Goal: Information Seeking & Learning: Check status

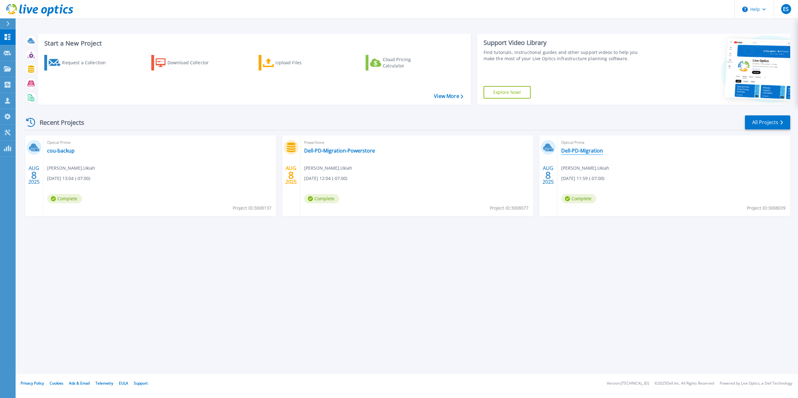
click at [588, 152] on link "Dell-PD-Migration" at bounding box center [582, 151] width 42 height 6
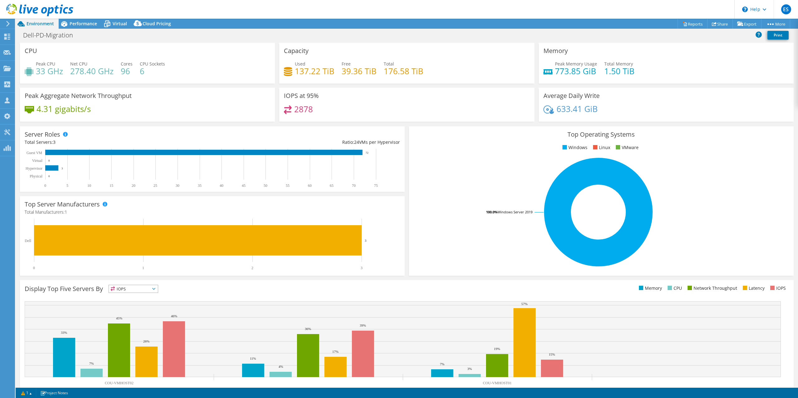
select select "USD"
click at [482, 98] on div "IOPS at 95% 2878" at bounding box center [406, 105] width 255 height 34
click at [13, 11] on use at bounding box center [39, 10] width 67 height 12
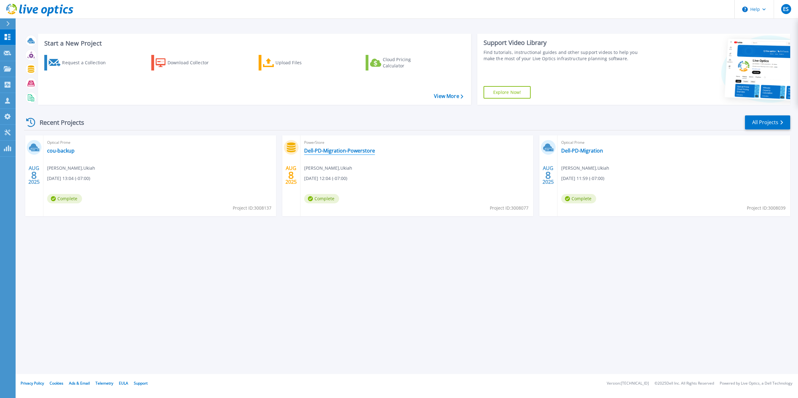
click at [342, 150] on link "Dell-PD-Migration-Powerstore" at bounding box center [339, 151] width 71 height 6
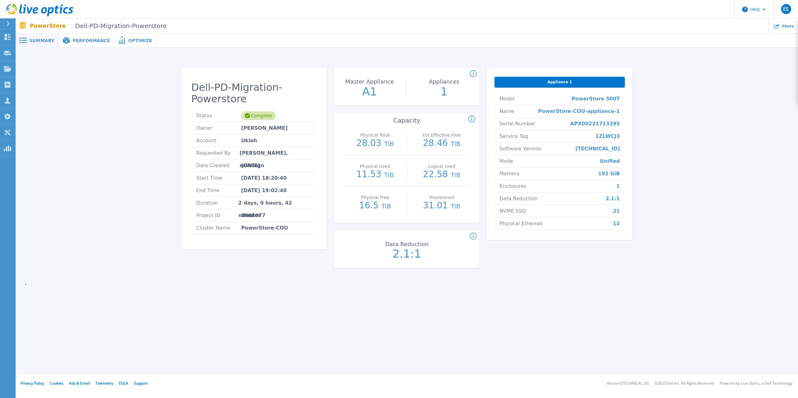
click at [735, 158] on div "Dell-PD-Migration-Powerstore Status Complete Owner James Brown Account Ukiah Re…" at bounding box center [407, 169] width 764 height 223
click at [723, 144] on div "Dell-PD-Migration-Powerstore Status Complete Owner James Brown Account Ukiah Re…" at bounding box center [407, 169] width 764 height 223
click at [678, 135] on div "Dell-PD-Migration-Powerstore Status Complete Owner James Brown Account Ukiah Re…" at bounding box center [407, 169] width 764 height 223
click at [675, 166] on div "Dell-PD-Migration-Powerstore Status Complete Owner James Brown Account Ukiah Re…" at bounding box center [407, 169] width 764 height 223
click at [724, 193] on div "Dell-PD-Migration-Powerstore Status Complete Owner James Brown Account Ukiah Re…" at bounding box center [407, 169] width 764 height 223
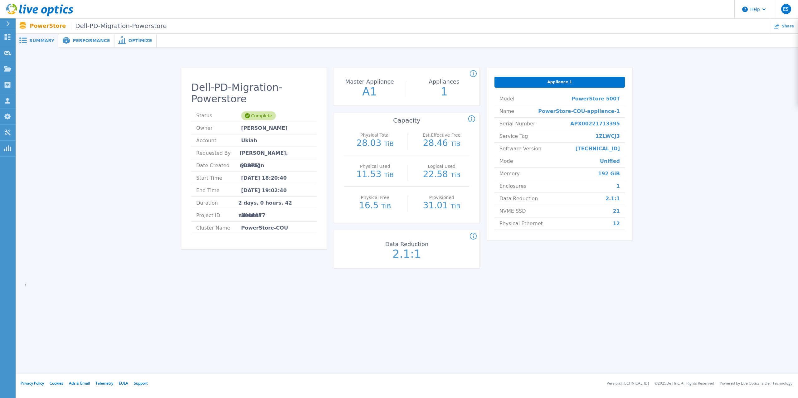
drag, startPoint x: 709, startPoint y: 183, endPoint x: 706, endPoint y: 186, distance: 4.2
click at [709, 182] on div "Dell-PD-Migration-Powerstore Status Complete Owner James Brown Account Ukiah Re…" at bounding box center [407, 169] width 764 height 223
click at [10, 6] on icon at bounding box center [39, 10] width 67 height 13
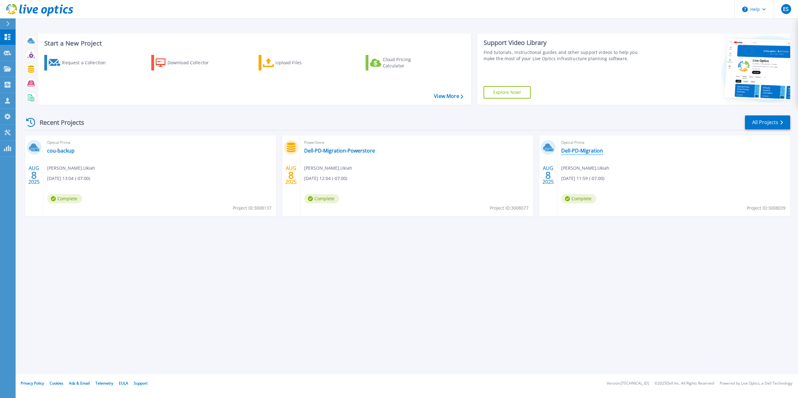
click at [590, 152] on link "Dell-PD-Migration" at bounding box center [582, 151] width 42 height 6
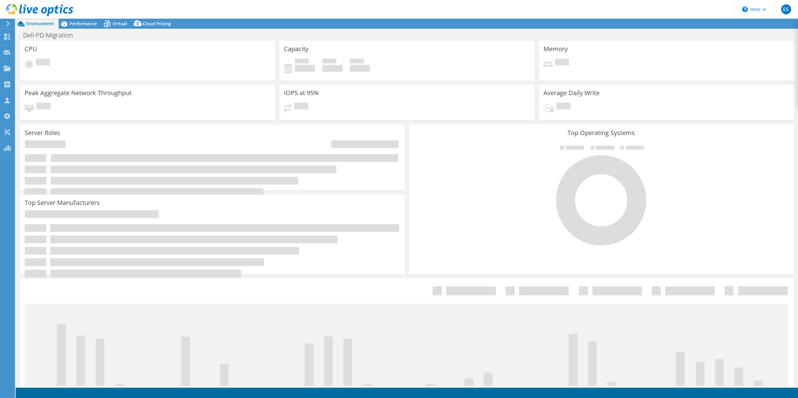
select select "USD"
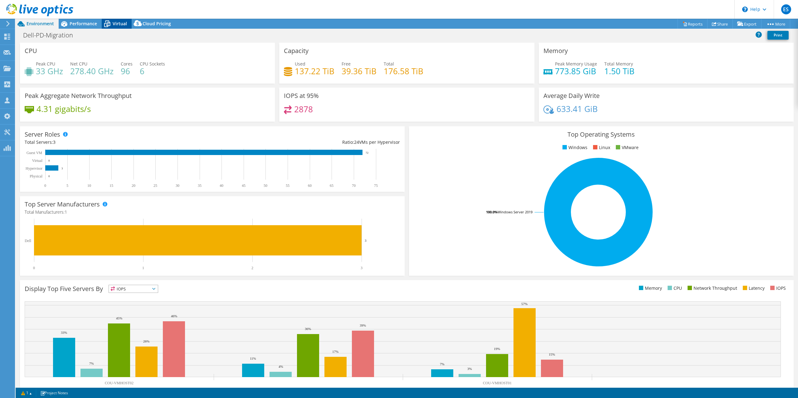
click at [112, 21] on icon at bounding box center [107, 23] width 11 height 11
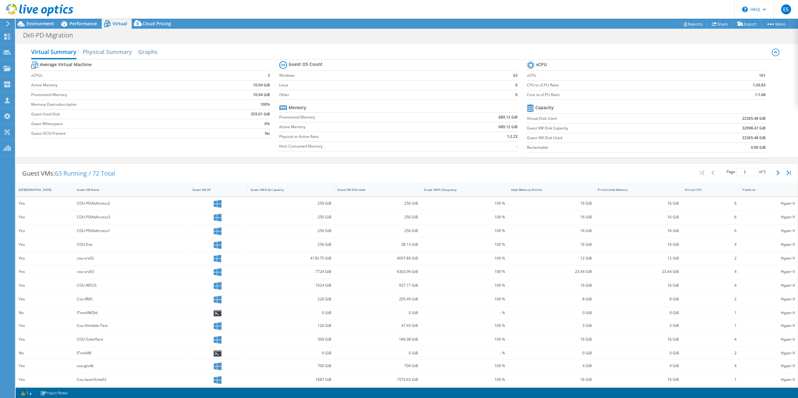
click at [513, 31] on div "Dell-PD-Migration Print" at bounding box center [407, 35] width 782 height 12
click at [403, 32] on div "Dell-PD-Migration Print" at bounding box center [407, 35] width 782 height 12
click at [45, 10] on icon at bounding box center [39, 10] width 67 height 13
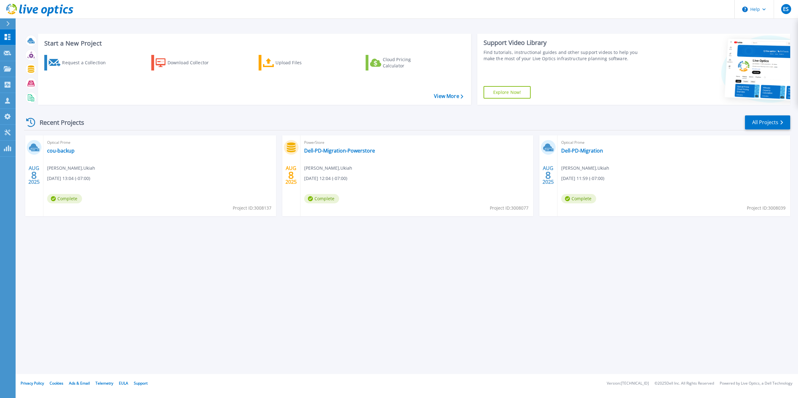
click at [477, 129] on div "Recent Projects All Projects" at bounding box center [407, 123] width 766 height 16
click at [586, 149] on link "Dell-PD-Migration" at bounding box center [582, 151] width 42 height 6
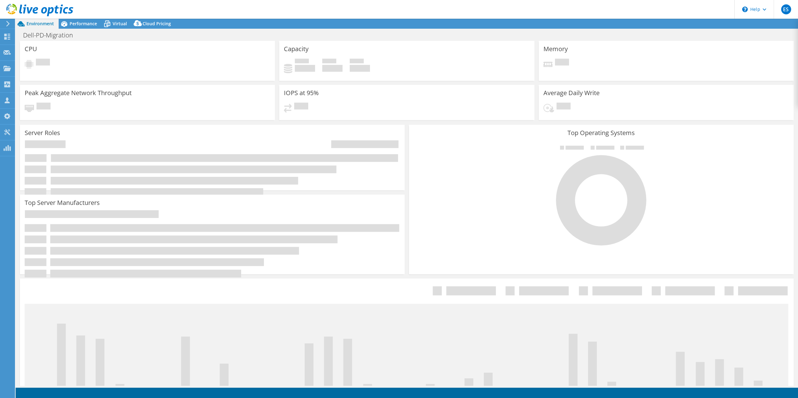
select select "USD"
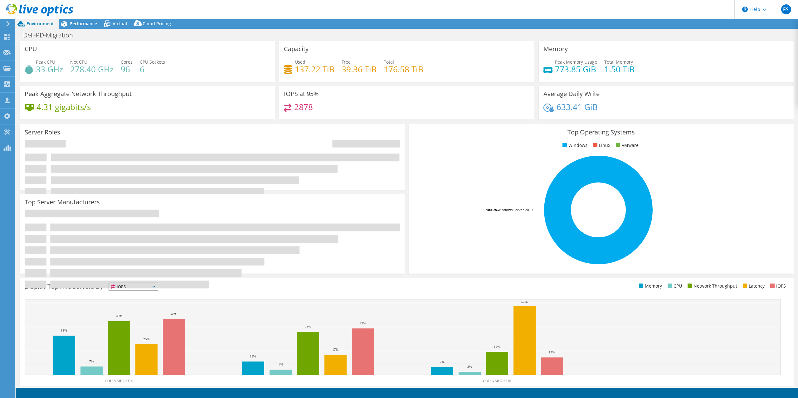
click at [354, 12] on header "ES Partner Team Member Eric Shouse eshouse@redesign-group.com redesign My Profi…" at bounding box center [399, 9] width 798 height 19
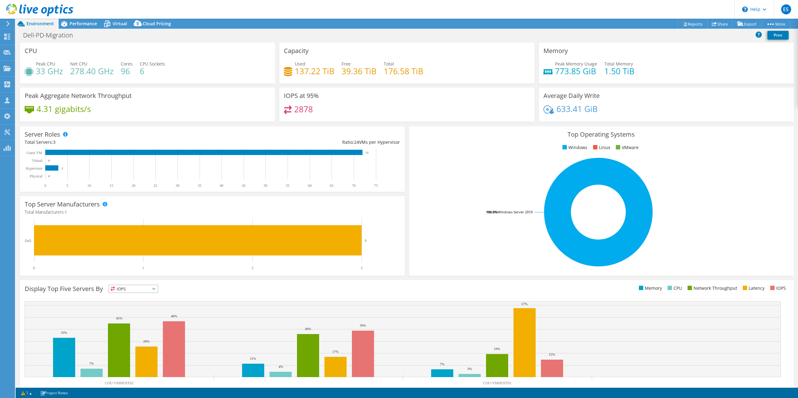
click at [443, 65] on div "Used 137.22 TiB Free 39.36 TiB Total 176.58 TiB" at bounding box center [406, 71] width 245 height 20
click at [79, 24] on span "Performance" at bounding box center [83, 24] width 27 height 6
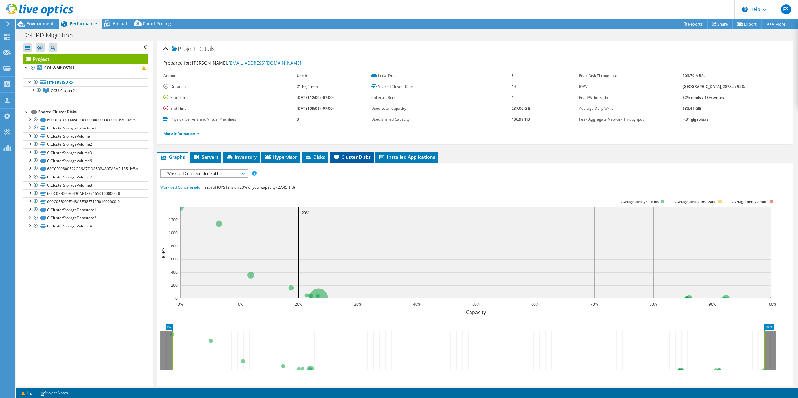
click at [345, 158] on span "Cluster Disks" at bounding box center [352, 157] width 38 height 6
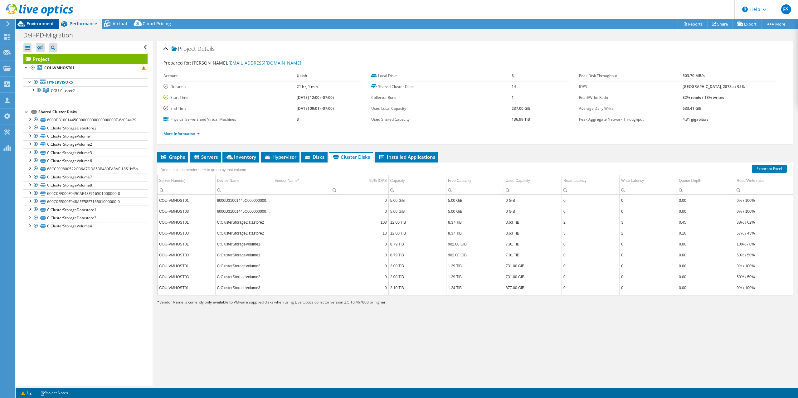
click at [34, 26] on span "Environment" at bounding box center [40, 24] width 27 height 6
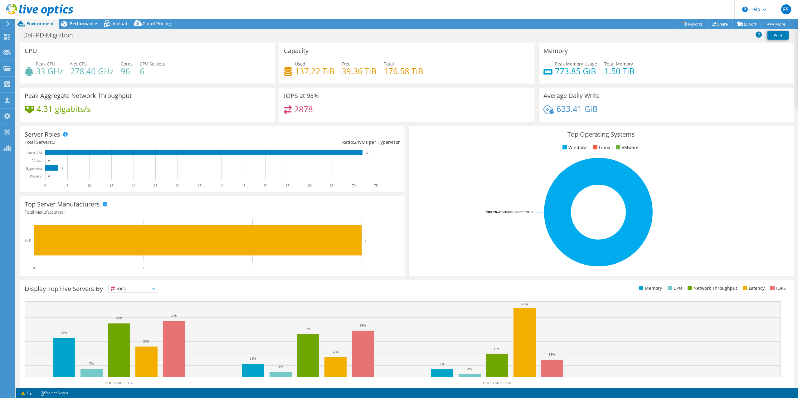
click at [405, 14] on header "ES Partner Team Member Eric Shouse eshouse@redesign-group.com redesign My Profi…" at bounding box center [399, 9] width 798 height 19
click at [497, 75] on div "Used 137.22 TiB Free 39.36 TiB Total 176.58 TiB" at bounding box center [406, 71] width 245 height 20
click at [447, 56] on div "Capacity Used 137.22 TiB Free 39.36 TiB Total 176.58 TiB" at bounding box center [406, 63] width 255 height 41
click at [469, 58] on div "Capacity Used 137.22 TiB Free 39.36 TiB Total 176.58 TiB" at bounding box center [406, 63] width 255 height 41
click at [575, 8] on header "ES Partner Team Member Eric Shouse eshouse@redesign-group.com redesign My Profi…" at bounding box center [399, 9] width 798 height 19
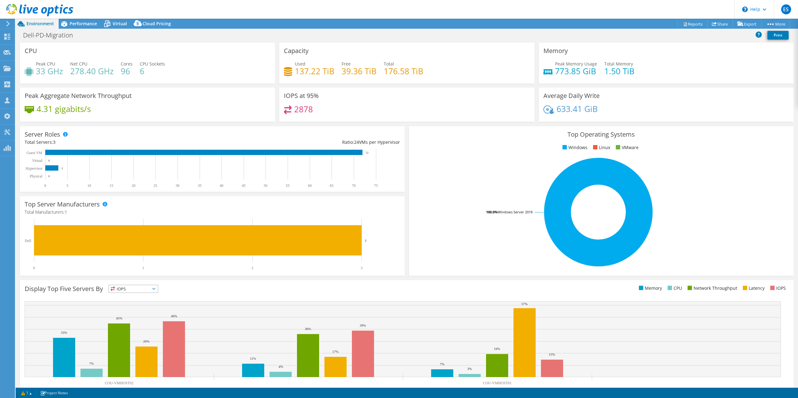
click at [444, 15] on header "ES Partner Team Member Eric Shouse eshouse@redesign-group.com redesign My Profi…" at bounding box center [399, 9] width 798 height 19
click at [16, 7] on icon at bounding box center [39, 10] width 67 height 13
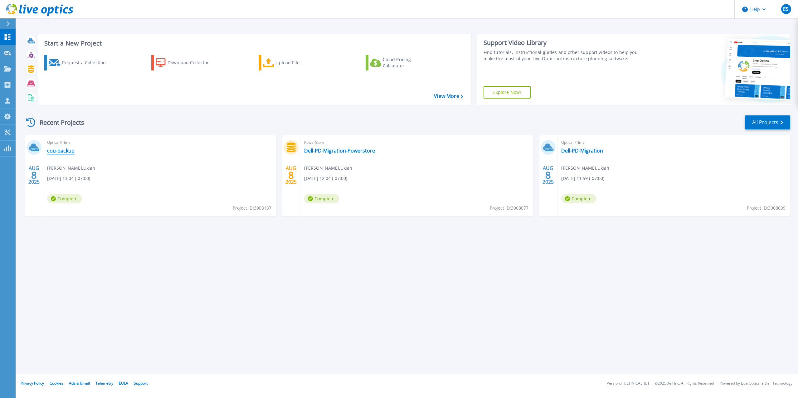
click at [62, 150] on link "cou-backup" at bounding box center [60, 151] width 27 height 6
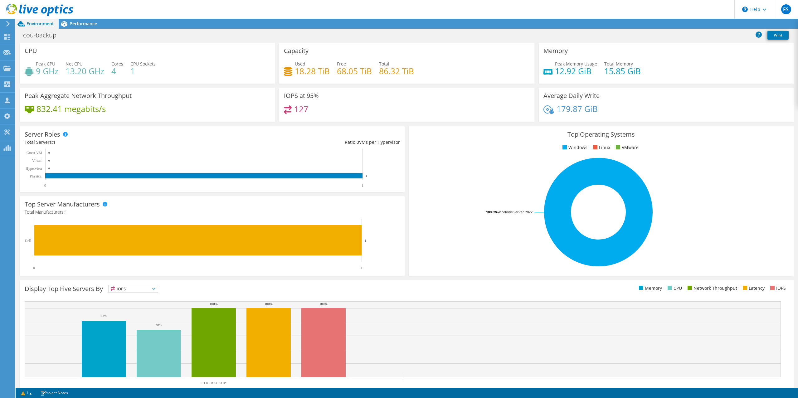
click at [452, 87] on div "Capacity Used 18.28 TiB Free 68.05 TiB Total 86.32 TiB" at bounding box center [406, 65] width 259 height 45
click at [10, 9] on icon at bounding box center [39, 10] width 67 height 13
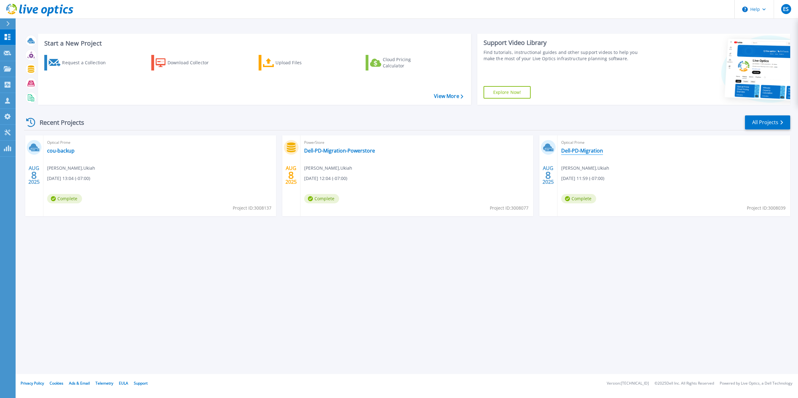
click at [580, 151] on link "Dell-PD-Migration" at bounding box center [582, 151] width 42 height 6
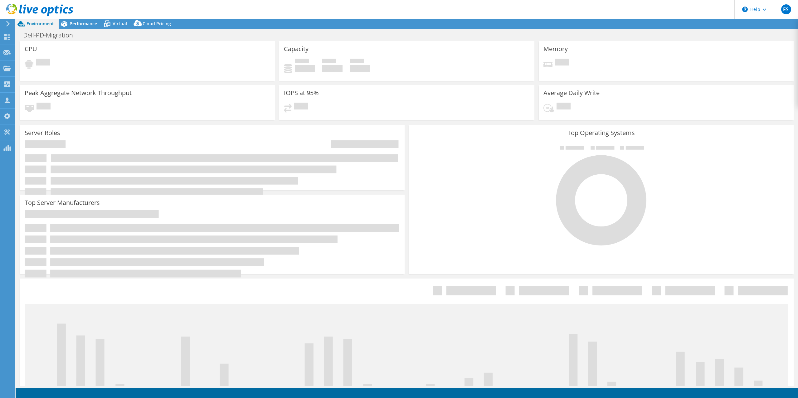
select select "USD"
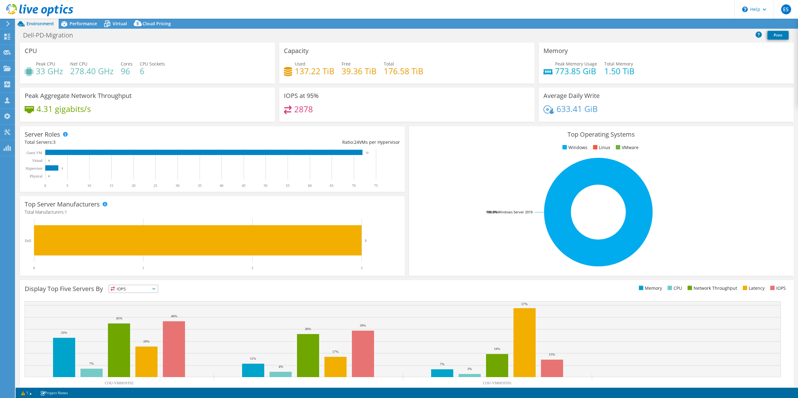
click at [492, 156] on div "Top Operating Systems Windows Linux VMware 100.0% Windows Server 2019" at bounding box center [601, 200] width 385 height 149
click at [464, 49] on div "Capacity Used 137.22 TiB Free 39.36 TiB Total 176.58 TiB" at bounding box center [406, 63] width 255 height 41
click at [119, 22] on span "Virtual" at bounding box center [120, 24] width 14 height 6
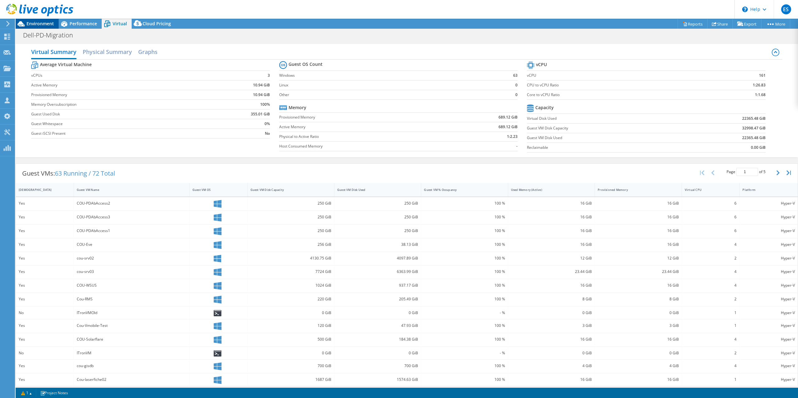
click at [40, 23] on span "Environment" at bounding box center [40, 24] width 27 height 6
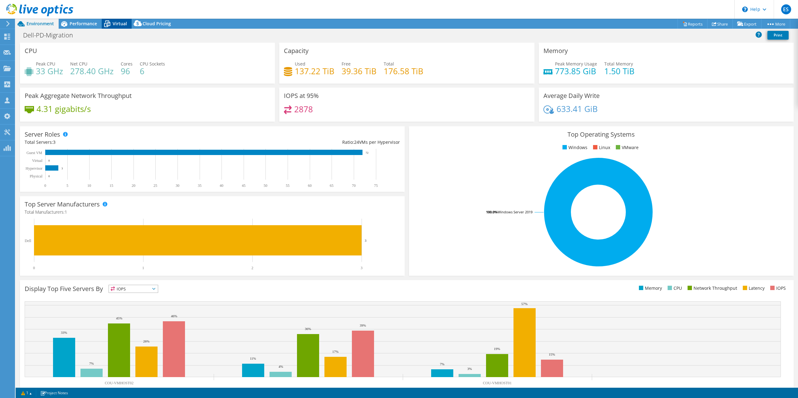
click at [116, 22] on span "Virtual" at bounding box center [120, 24] width 14 height 6
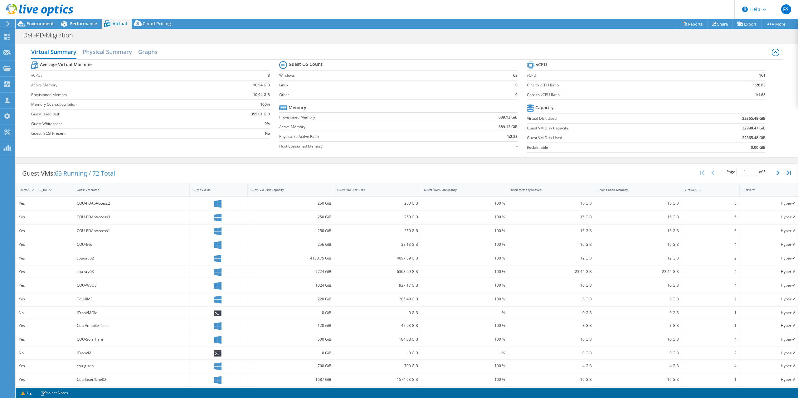
click at [378, 32] on div "Dell-PD-Migration Print" at bounding box center [407, 35] width 782 height 12
click at [43, 23] on span "Environment" at bounding box center [40, 24] width 27 height 6
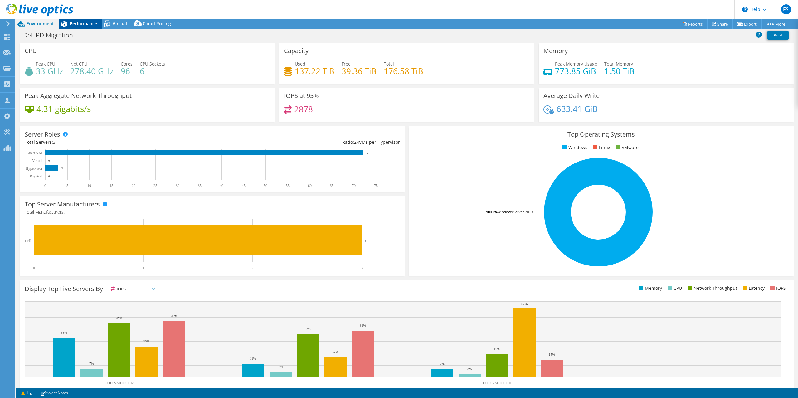
click at [82, 25] on span "Performance" at bounding box center [83, 24] width 27 height 6
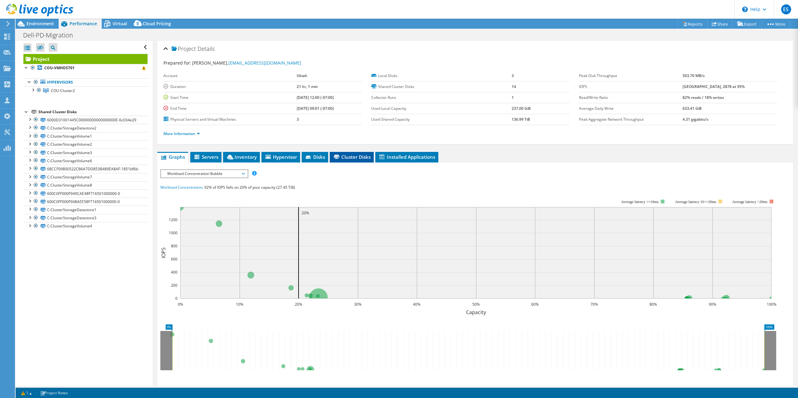
click at [348, 156] on span "Cluster Disks" at bounding box center [352, 157] width 38 height 6
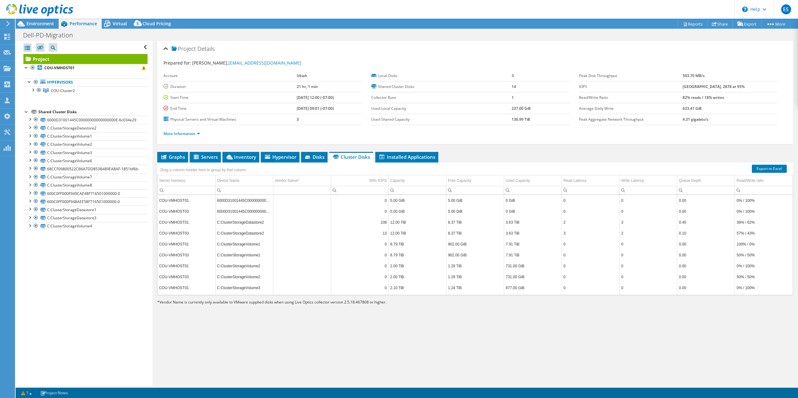
click at [507, 342] on div "Project Details Prepared for: James Brown, jbrown@cityofukiah.com Account Ukiah…" at bounding box center [475, 213] width 645 height 345
click at [615, 338] on div "Project Details Prepared for: James Brown, jbrown@cityofukiah.com Account Ukiah…" at bounding box center [475, 213] width 645 height 345
click at [415, 342] on div "Project Details Prepared for: James Brown, jbrown@cityofukiah.com Account Ukiah…" at bounding box center [475, 213] width 645 height 345
click at [515, 347] on div "Project Details Prepared for: James Brown, jbrown@cityofukiah.com Account Ukiah…" at bounding box center [475, 213] width 645 height 345
click at [115, 23] on span "Virtual" at bounding box center [120, 24] width 14 height 6
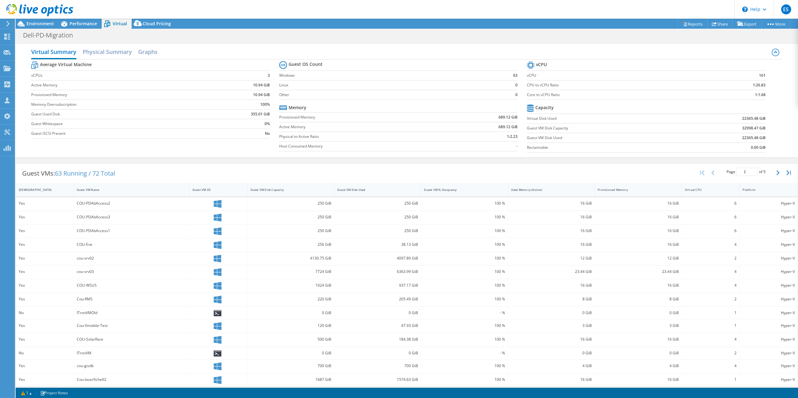
click at [466, 11] on header "ES Partner Team Member Eric Shouse eshouse@redesign-group.com redesign My Profi…" at bounding box center [399, 9] width 798 height 19
click at [561, 13] on header "ES Partner Team Member Eric Shouse eshouse@redesign-group.com redesign My Profi…" at bounding box center [399, 9] width 798 height 19
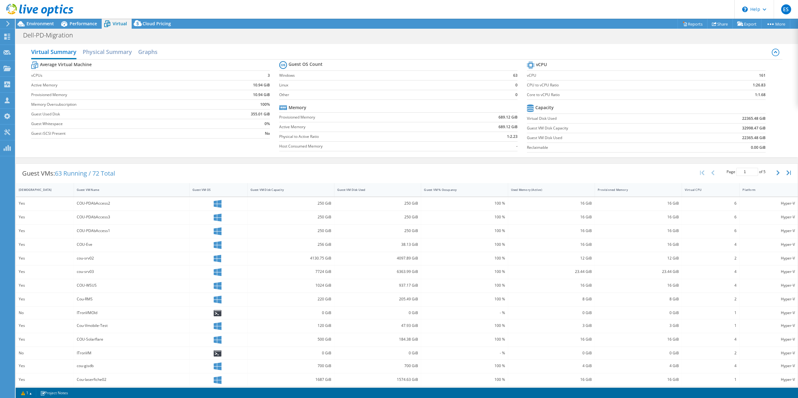
click at [561, 13] on header "ES Partner Team Member Eric Shouse eshouse@redesign-group.com redesign My Profi…" at bounding box center [399, 9] width 798 height 19
click at [531, 12] on header "ES Partner Team Member Eric Shouse eshouse@redesign-group.com redesign My Profi…" at bounding box center [399, 9] width 798 height 19
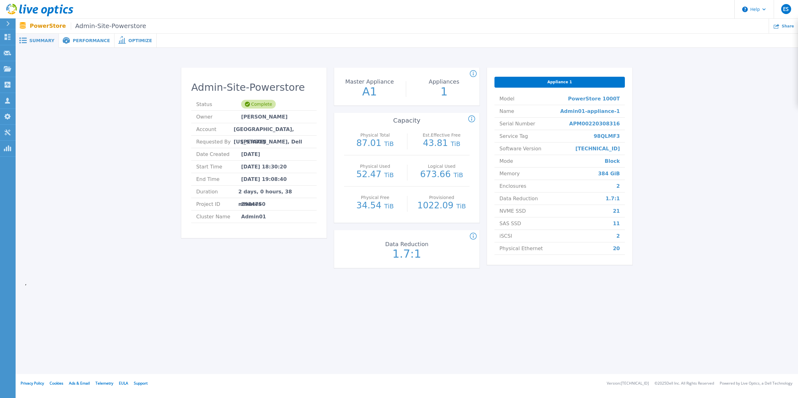
click at [680, 127] on div "Admin-Site-Powerstore Status Complete Owner [PERSON_NAME] Account [GEOGRAPHIC_D…" at bounding box center [407, 169] width 764 height 223
click at [685, 142] on div "Admin-Site-Powerstore Status Complete Owner [PERSON_NAME] Account [GEOGRAPHIC_D…" at bounding box center [407, 169] width 764 height 223
click at [688, 119] on div "Physical Total : (Often referred to as Raw Total in other Live Optics asset typ…" at bounding box center [585, 118] width 235 height 7
click at [11, 10] on icon at bounding box center [39, 10] width 67 height 13
click at [671, 114] on div "PSC-Site-Powerstore Status Complete Owner [PERSON_NAME] Account [GEOGRAPHIC_DAT…" at bounding box center [407, 169] width 764 height 223
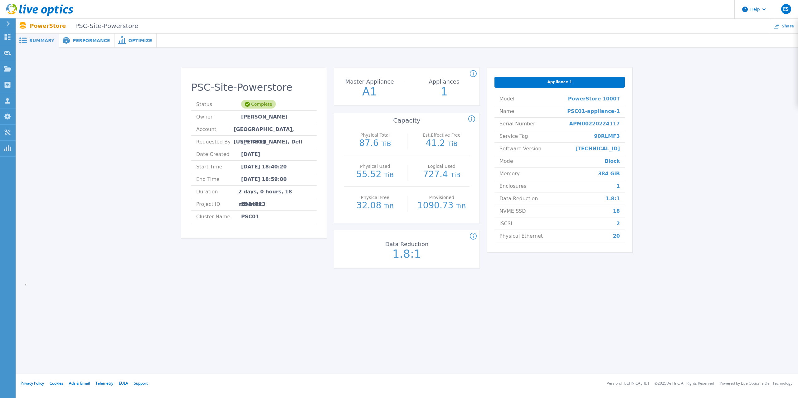
click at [694, 174] on div "PSC-Site-Powerstore Status Complete Owner [PERSON_NAME] Account [GEOGRAPHIC_DAT…" at bounding box center [407, 169] width 764 height 223
click at [704, 156] on div "PSC-Site-Powerstore Status Complete Owner Brian Converse Account FORSYTH COUNTY…" at bounding box center [407, 169] width 764 height 223
click at [691, 117] on div "Physical Total : (Often referred to as Raw Total in other Live Optics asset typ…" at bounding box center [585, 118] width 235 height 7
click at [698, 109] on div "PSC-Site-Powerstore Status Complete Owner Brian Converse Account FORSYTH COUNTY…" at bounding box center [407, 169] width 764 height 223
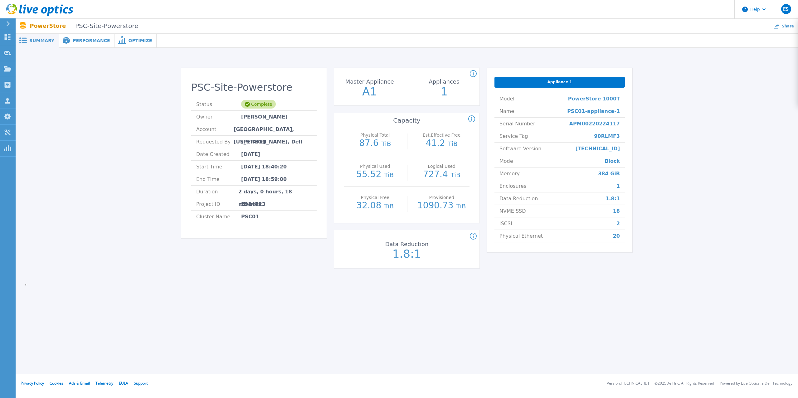
click at [688, 146] on div "PSC-Site-Powerstore Status Complete Owner Brian Converse Account FORSYTH COUNTY…" at bounding box center [407, 169] width 764 height 223
click at [728, 335] on div "Summary Performance Optimize PSC-Site-Powerstore Status Complete Owner Brian Co…" at bounding box center [407, 187] width 782 height 374
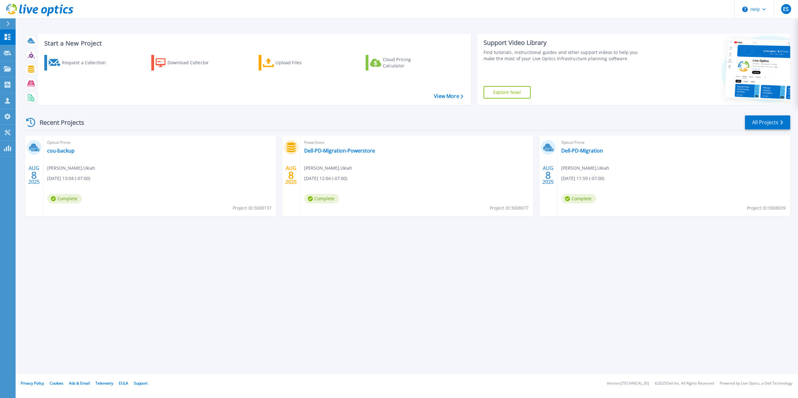
click at [150, 17] on header "Help ES Partner Team Member [PERSON_NAME] [EMAIL_ADDRESS][DOMAIN_NAME] redesign…" at bounding box center [399, 9] width 798 height 19
click at [7, 69] on icon at bounding box center [7, 68] width 7 height 5
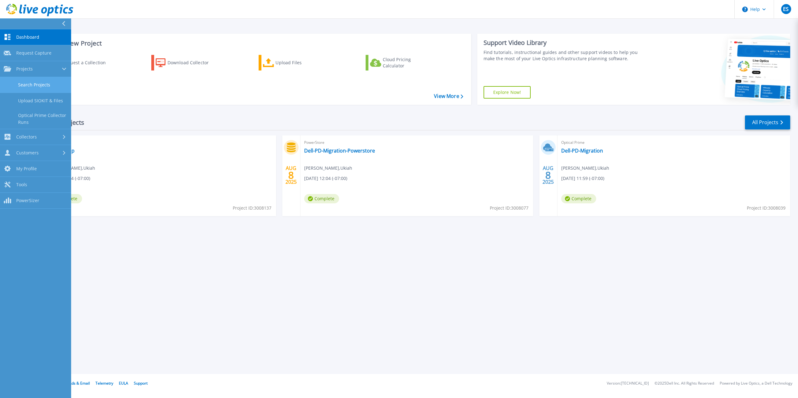
click at [28, 85] on link "Search Projects" at bounding box center [35, 85] width 71 height 16
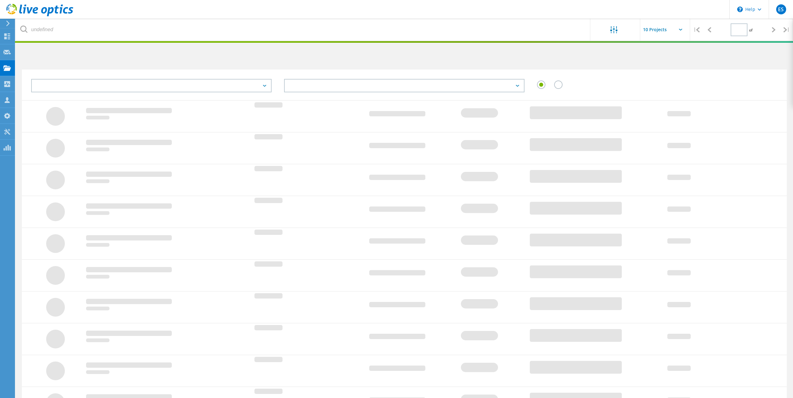
type input "1"
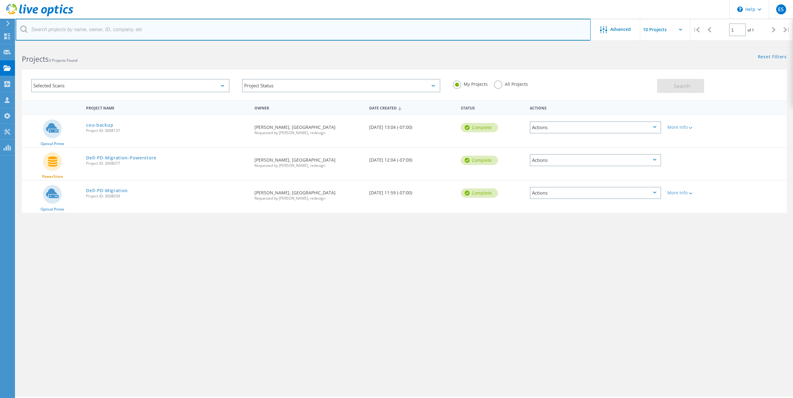
click at [102, 30] on input "text" at bounding box center [303, 30] width 575 height 22
paste input "jjbrown@forsythco.com"
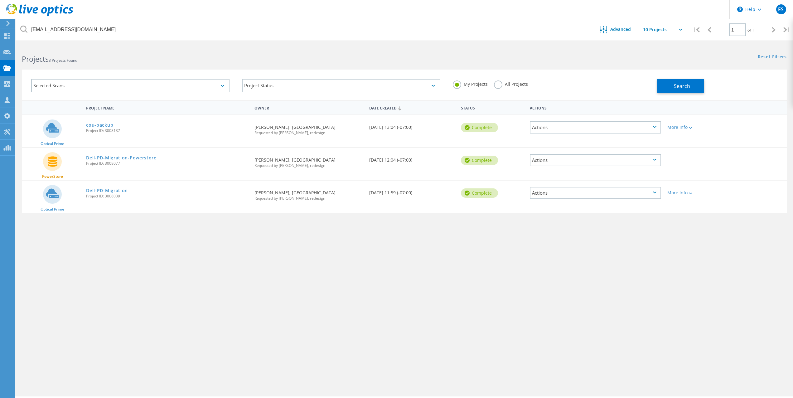
click at [494, 89] on div "All Projects" at bounding box center [511, 84] width 34 height 9
click at [502, 85] on label "All Projects" at bounding box center [511, 83] width 34 height 6
click at [0, 0] on input "All Projects" at bounding box center [0, 0] width 0 height 0
click at [693, 89] on button "Search" at bounding box center [680, 86] width 47 height 14
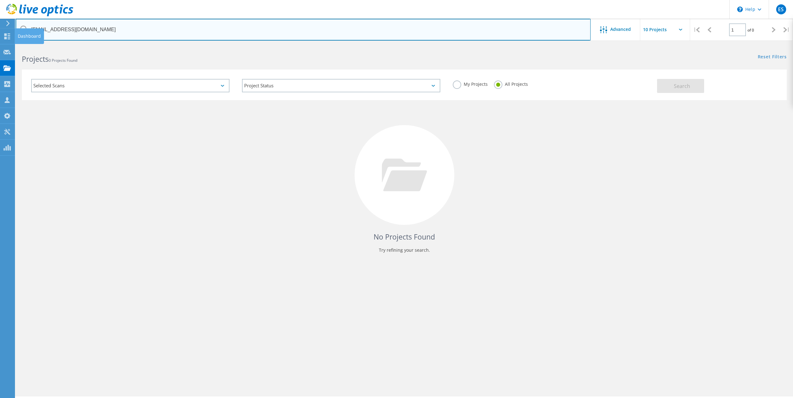
drag, startPoint x: 113, startPoint y: 31, endPoint x: 31, endPoint y: 30, distance: 81.7
click at [0, 32] on html "\n Help Explore Helpful Articles Contact Support ES Partner Team Member Eric Sh…" at bounding box center [396, 207] width 793 height 415
paste input "BTConverse"
type input "BTConverse@forsythco.com"
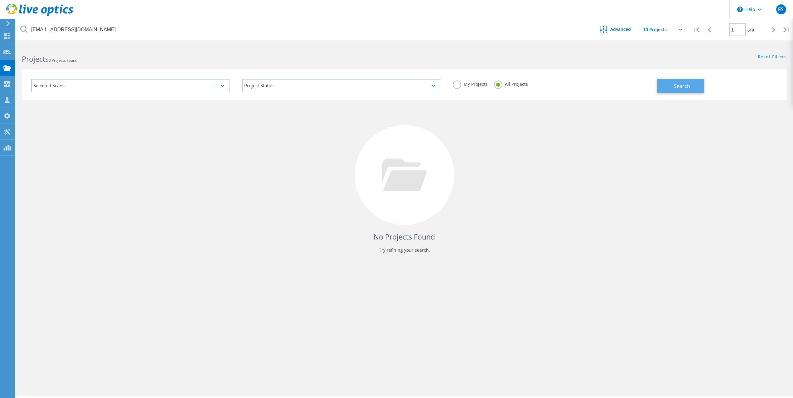
click at [687, 87] on span "Search" at bounding box center [682, 86] width 16 height 7
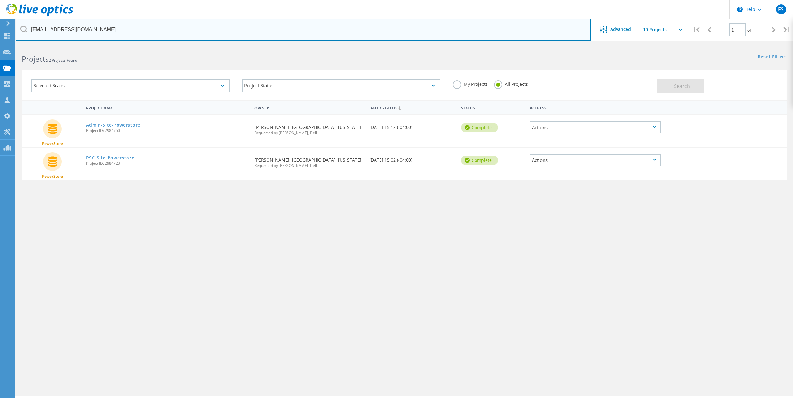
click at [336, 32] on input "BTConverse@forsythco.com" at bounding box center [303, 30] width 575 height 22
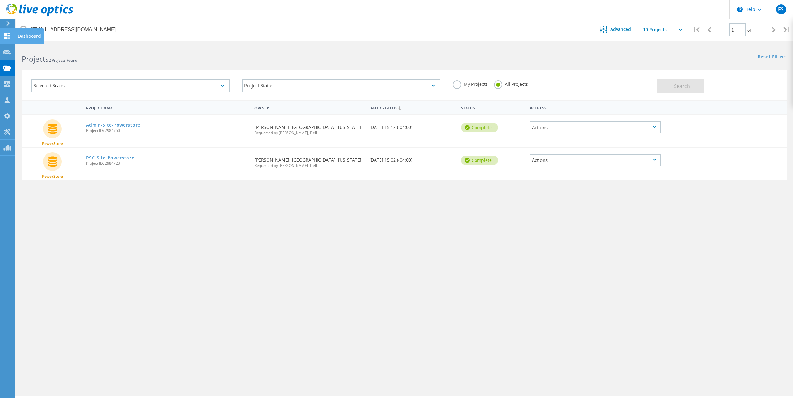
click at [5, 37] on use at bounding box center [7, 36] width 6 height 6
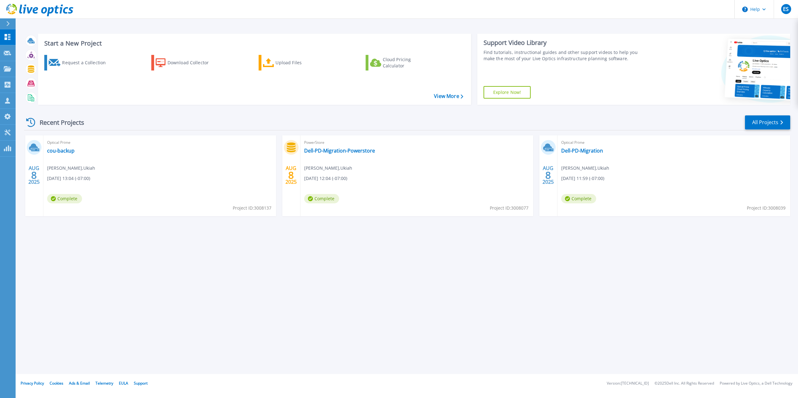
click at [386, 262] on div "Start a New Project Request a Collection Download Collector Upload Files Cloud …" at bounding box center [407, 187] width 782 height 374
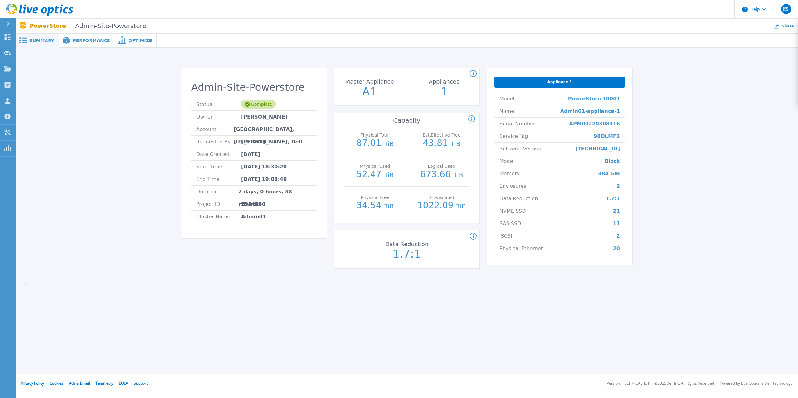
click at [714, 112] on div "Admin-Site-Powerstore Status Complete Owner [PERSON_NAME] Account [GEOGRAPHIC_D…" at bounding box center [407, 169] width 764 height 223
click at [704, 133] on div "Admin-Site-Powerstore Status Complete Owner [PERSON_NAME] Account [GEOGRAPHIC_D…" at bounding box center [407, 169] width 764 height 223
click at [715, 148] on div "Admin-Site-Powerstore Status Complete Owner [PERSON_NAME] Account [GEOGRAPHIC_D…" at bounding box center [407, 169] width 764 height 223
click at [718, 127] on div "Admin-Site-Powerstore Status Complete Owner [PERSON_NAME] Account [GEOGRAPHIC_D…" at bounding box center [407, 169] width 764 height 223
click at [699, 132] on div "Admin-Site-Powerstore Status Complete Owner [PERSON_NAME] Account [GEOGRAPHIC_D…" at bounding box center [407, 169] width 764 height 223
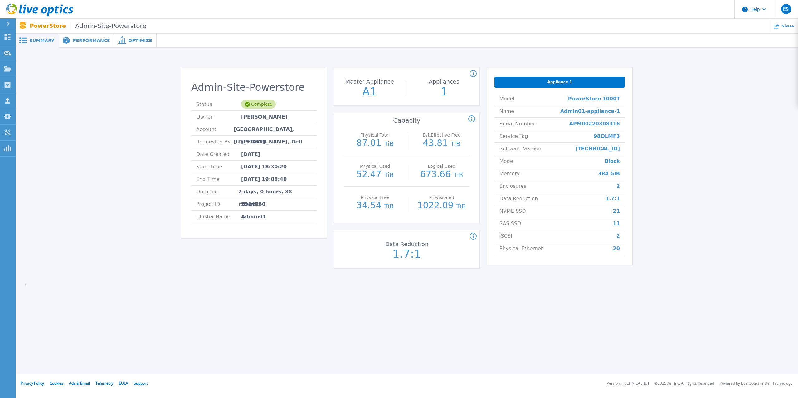
drag, startPoint x: 718, startPoint y: 165, endPoint x: 718, endPoint y: 169, distance: 4.1
click at [718, 165] on div "Admin-Site-Powerstore Status Complete Owner [PERSON_NAME] Account [GEOGRAPHIC_D…" at bounding box center [407, 169] width 764 height 223
click at [693, 148] on div "Admin-Site-Powerstore Status Complete Owner [PERSON_NAME] Account [GEOGRAPHIC_D…" at bounding box center [407, 169] width 764 height 223
